Goal: Task Accomplishment & Management: Manage account settings

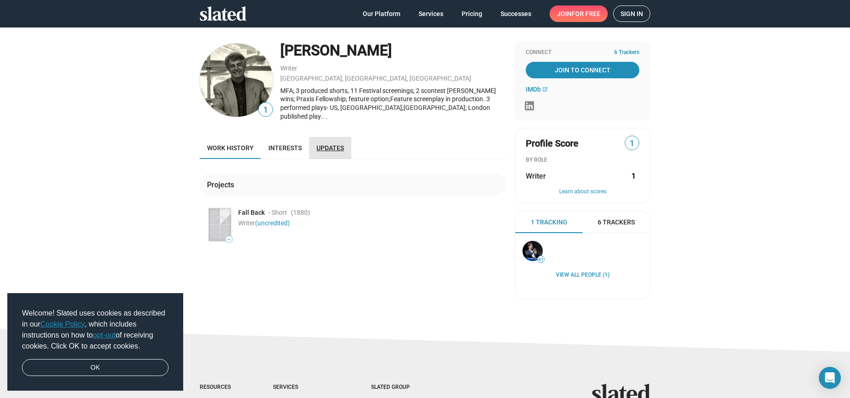
click at [318, 144] on span "Updates" at bounding box center [329, 147] width 27 height 7
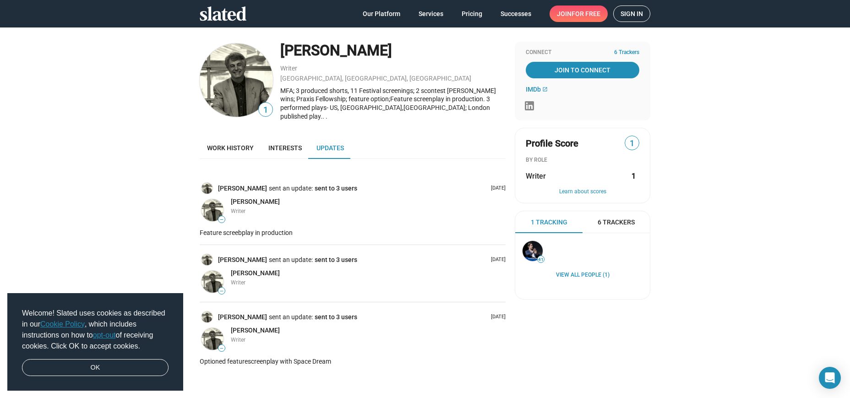
click at [325, 144] on span "Updates" at bounding box center [329, 147] width 27 height 7
click at [628, 12] on span "Sign in" at bounding box center [631, 14] width 22 height 16
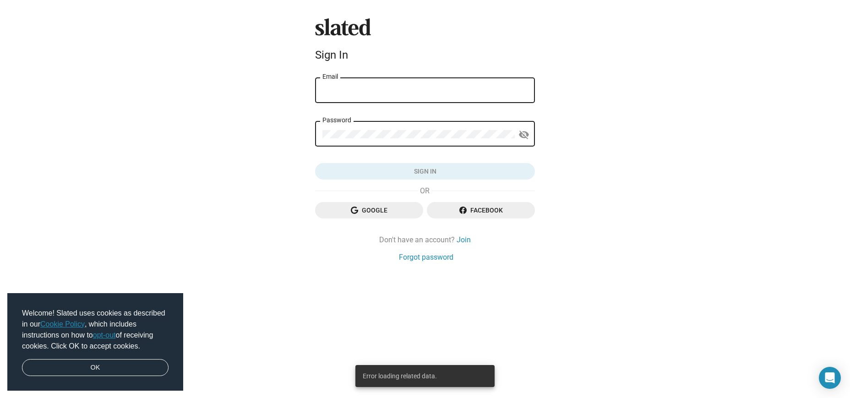
type input "[EMAIL_ADDRESS][DOMAIN_NAME]"
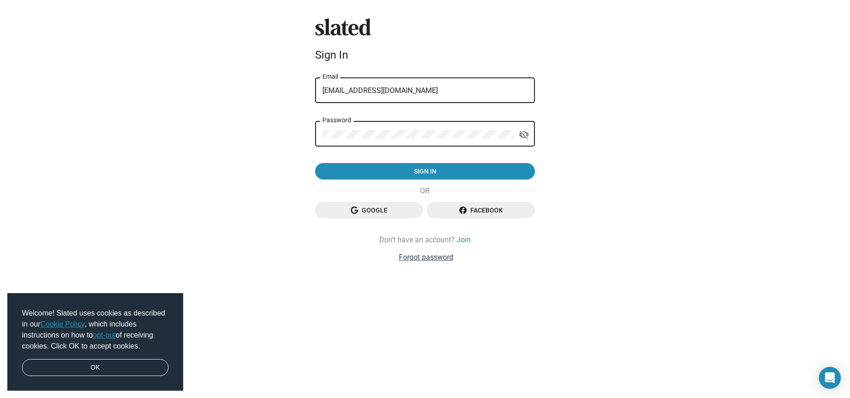
click at [428, 258] on link "Forgot password" at bounding box center [426, 257] width 54 height 10
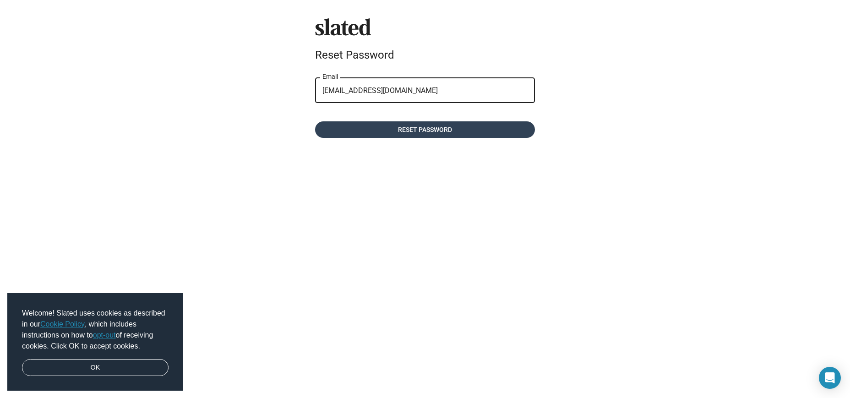
click at [422, 127] on span "Reset password" at bounding box center [424, 129] width 205 height 16
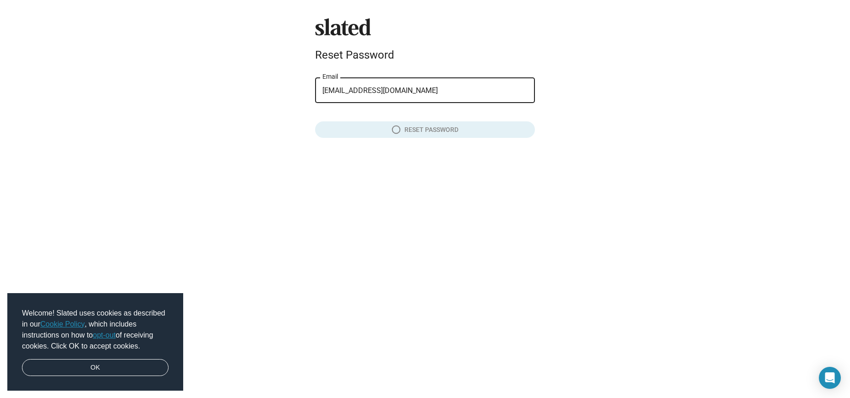
click at [551, 127] on div "Slated Reset Password [EMAIL_ADDRESS][DOMAIN_NAME] Email Reset password" at bounding box center [425, 199] width 850 height 398
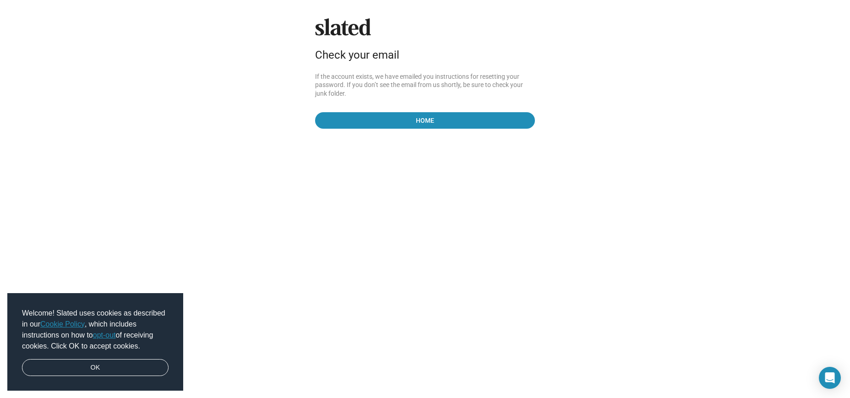
click at [551, 127] on div "Slated Check your email If the account exists, we have emailed you instructions…" at bounding box center [425, 199] width 850 height 398
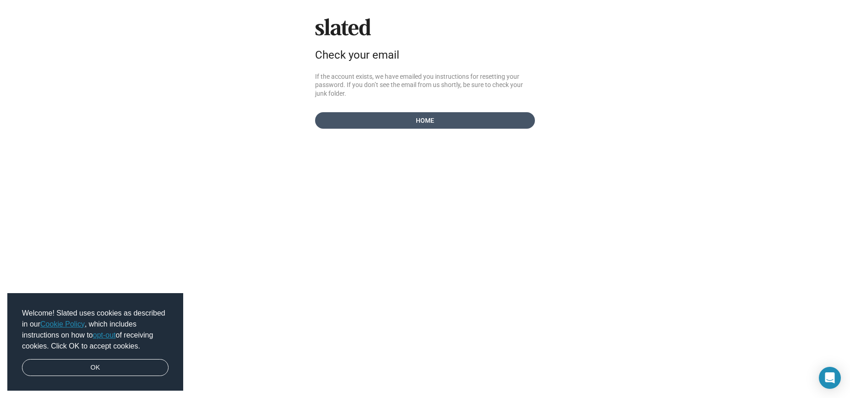
click at [428, 119] on span "Home" at bounding box center [424, 120] width 205 height 16
